Goal: Task Accomplishment & Management: Manage account settings

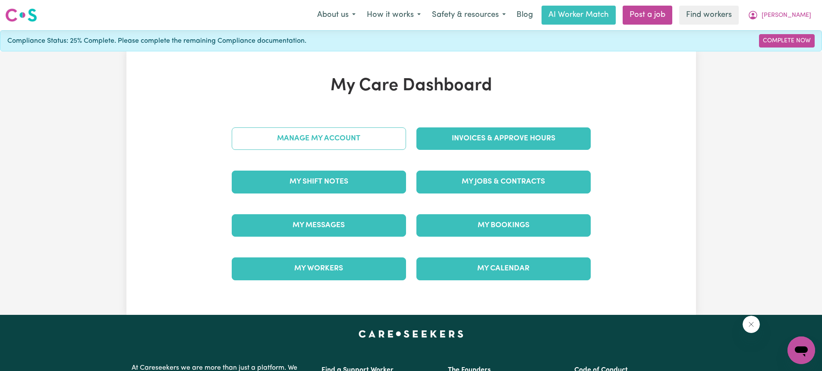
click at [327, 143] on link "Manage My Account" at bounding box center [319, 138] width 174 height 22
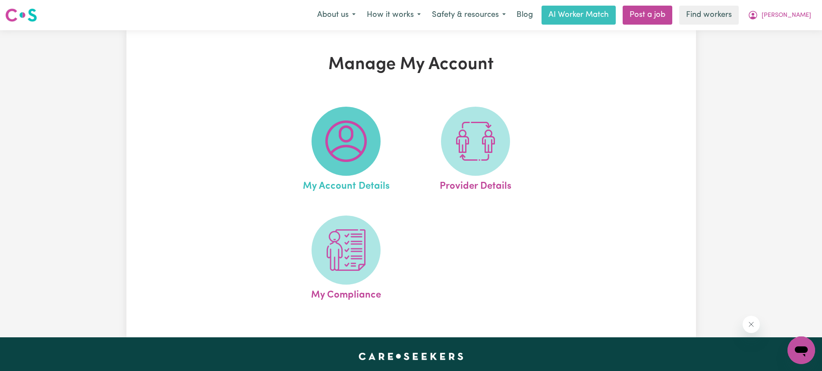
click at [327, 143] on img at bounding box center [345, 140] width 41 height 41
select select "Australian"
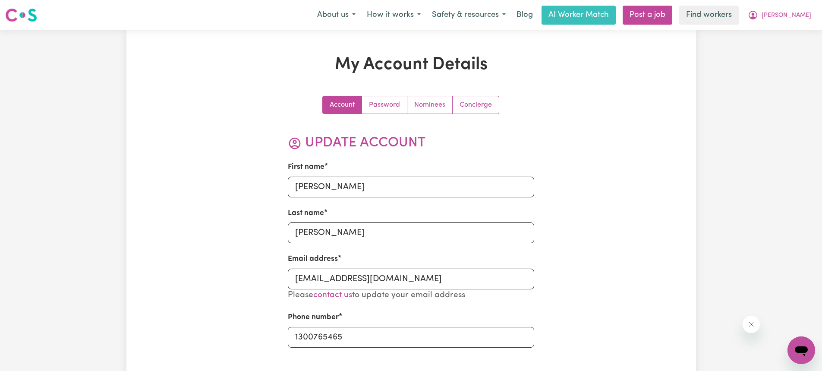
click at [402, 108] on link "Password" at bounding box center [384, 104] width 45 height 17
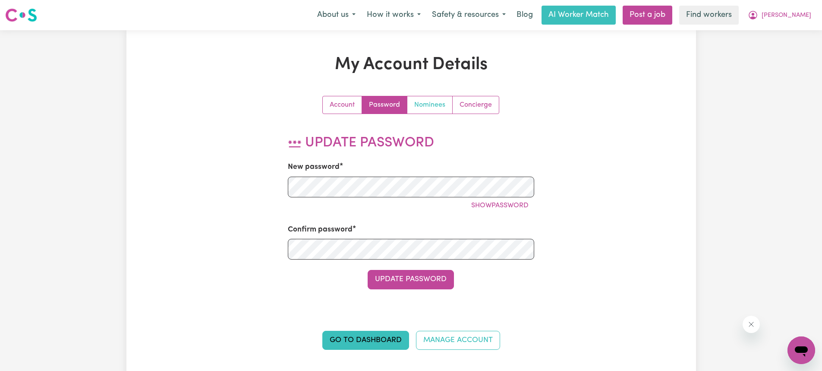
click at [434, 107] on link "Nominees" at bounding box center [429, 104] width 45 height 17
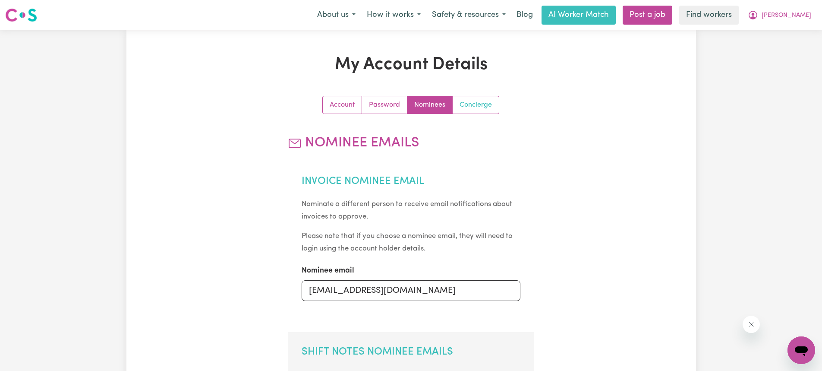
click at [468, 104] on link "Concierge" at bounding box center [476, 104] width 46 height 17
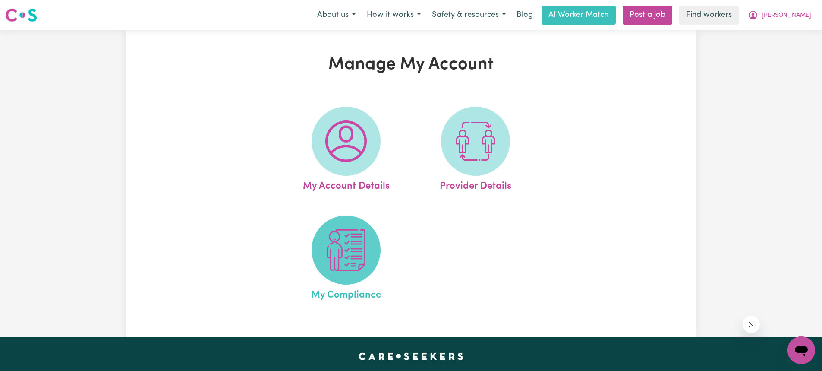
click at [326, 254] on img at bounding box center [345, 249] width 41 height 41
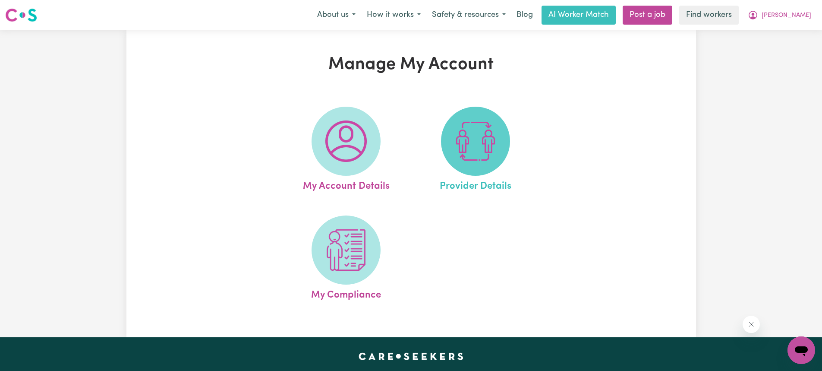
click at [487, 160] on img at bounding box center [475, 140] width 41 height 41
select select "NDIS_FUNDING_AGENCY_MANAGED"
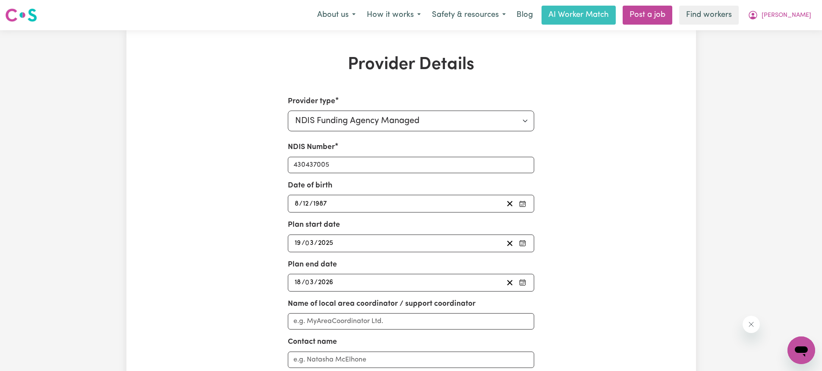
drag, startPoint x: 459, startPoint y: 233, endPoint x: 580, endPoint y: 291, distance: 134.3
click at [580, 291] on div "Provider type Select your provider type... Privately Aged Care / Home Care Pack…" at bounding box center [410, 313] width 369 height 434
click at [409, 23] on button "How it works" at bounding box center [393, 15] width 65 height 18
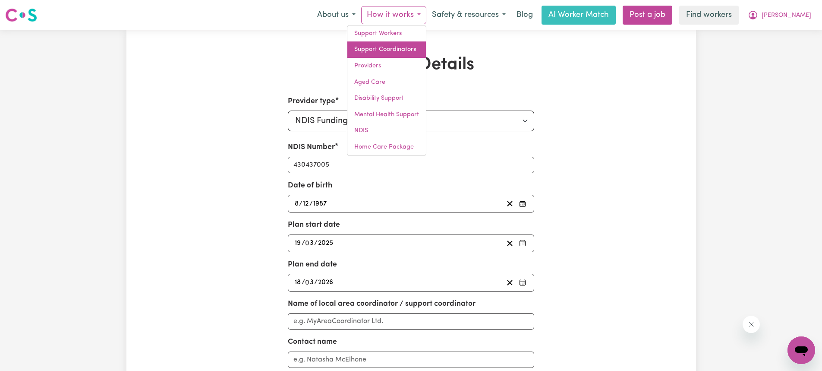
click at [413, 47] on link "Support Coordinators" at bounding box center [386, 49] width 79 height 16
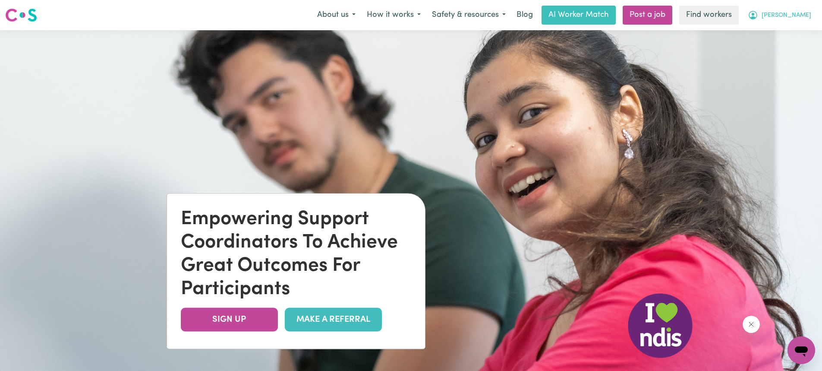
click at [794, 14] on span "[PERSON_NAME]" at bounding box center [786, 15] width 50 height 9
click at [788, 33] on link "My Dashboard" at bounding box center [782, 33] width 68 height 16
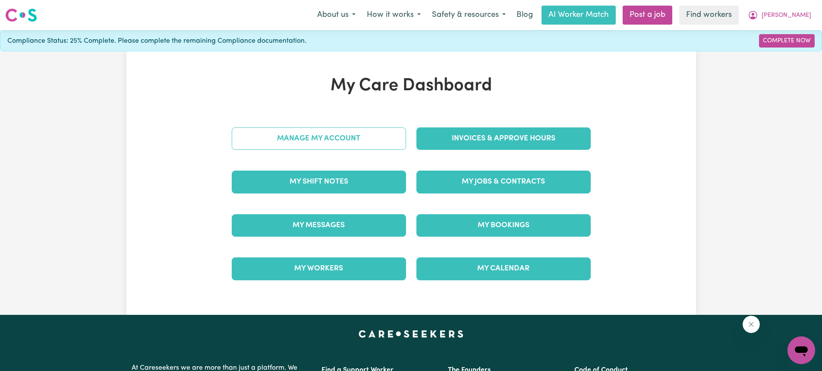
click at [341, 134] on link "Manage My Account" at bounding box center [319, 138] width 174 height 22
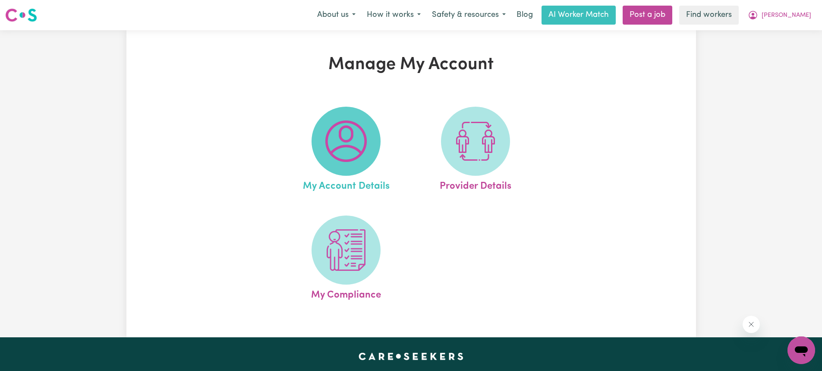
click at [348, 167] on span at bounding box center [345, 141] width 69 height 69
select select "Australian"
